Goal: Task Accomplishment & Management: Use online tool/utility

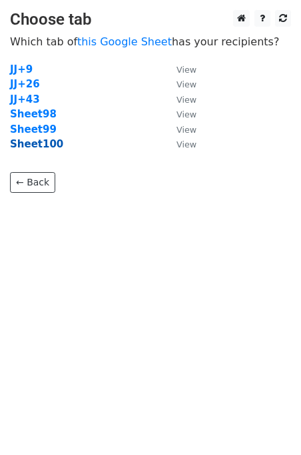
click at [50, 147] on strong "Sheet100" at bounding box center [36, 144] width 53 height 12
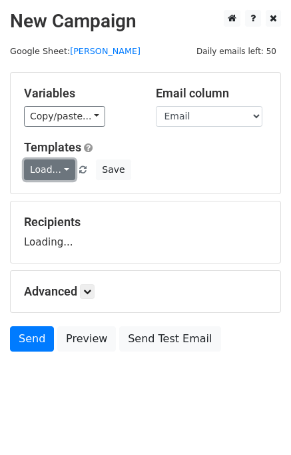
drag, startPoint x: 49, startPoint y: 168, endPoint x: 65, endPoint y: 178, distance: 18.3
click at [49, 169] on link "Load..." at bounding box center [49, 169] width 51 height 21
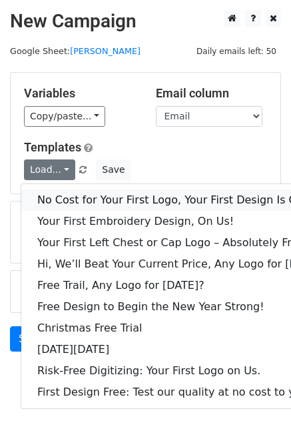
click at [77, 192] on link "No Cost for Your First Logo, Your First Design Is On Us!" at bounding box center [182, 199] width 322 height 21
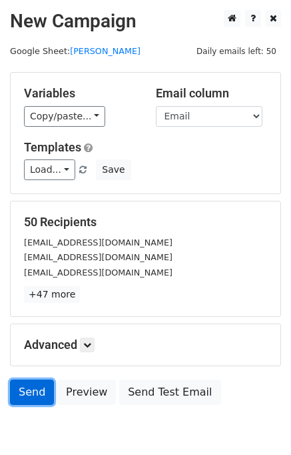
click at [25, 389] on link "Send" at bounding box center [32, 391] width 44 height 25
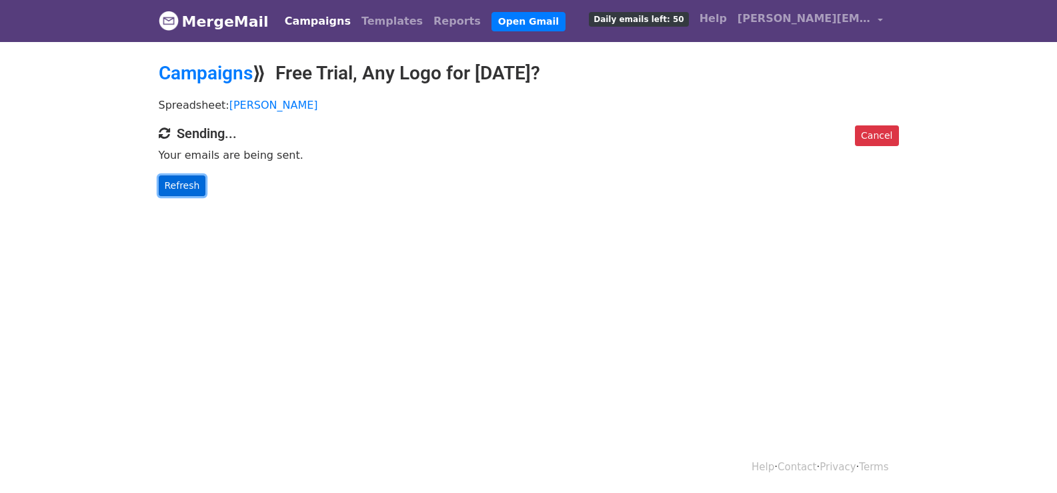
click at [169, 189] on link "Refresh" at bounding box center [182, 185] width 47 height 21
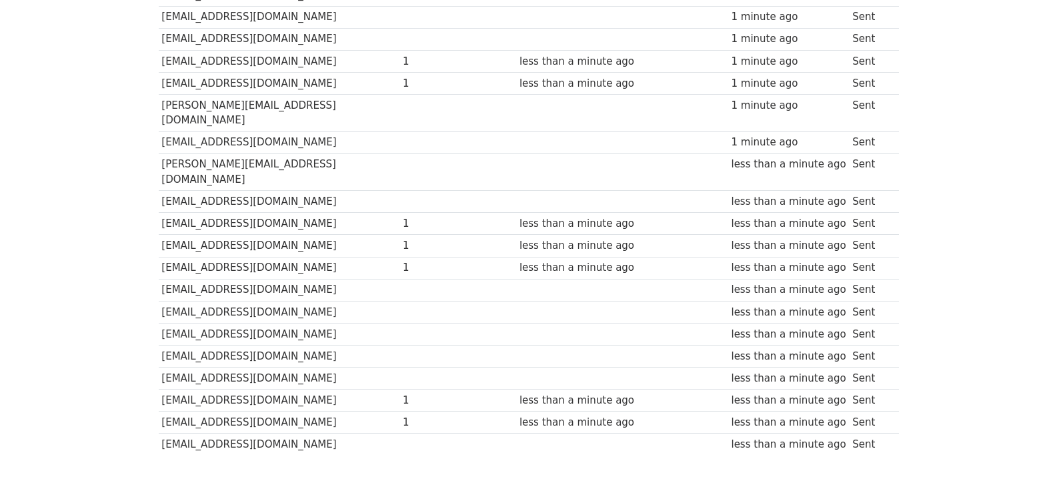
scroll to position [951, 0]
